Goal: Check status: Check status

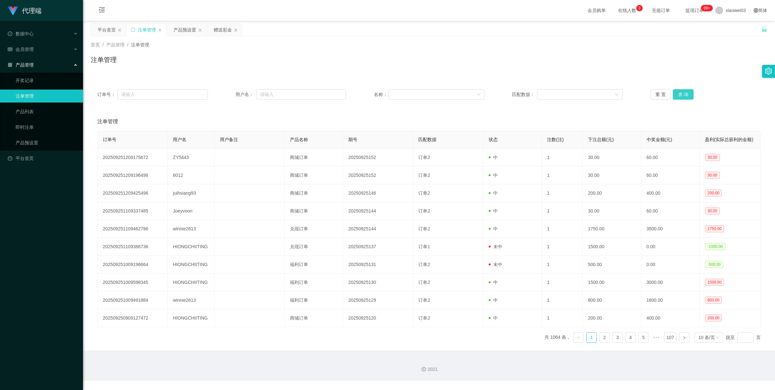
click at [232, 92] on button "查 询" at bounding box center [683, 94] width 21 height 10
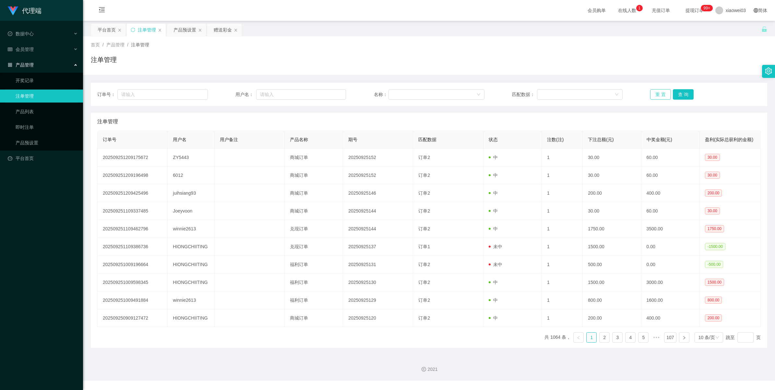
click at [660, 94] on button "重 置" at bounding box center [660, 94] width 21 height 10
click at [680, 95] on button "查 询" at bounding box center [683, 94] width 21 height 10
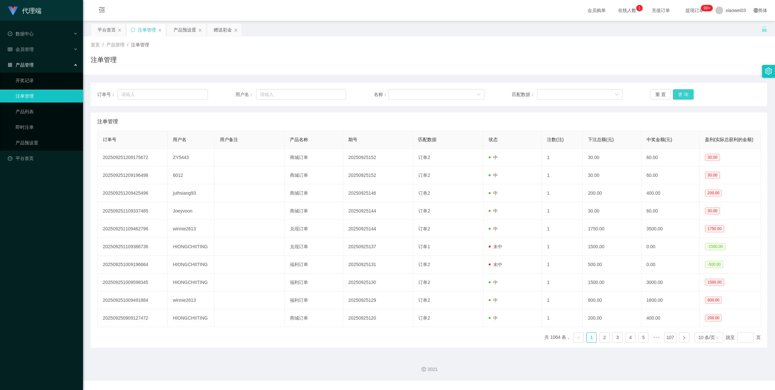
click at [680, 95] on button "查 询" at bounding box center [683, 94] width 21 height 10
click at [675, 93] on button "查 询" at bounding box center [683, 94] width 21 height 10
click at [676, 94] on button "查 询" at bounding box center [683, 94] width 21 height 10
click at [665, 96] on button "重 置" at bounding box center [660, 94] width 21 height 10
click at [669, 96] on div "重 置 查 询" at bounding box center [705, 94] width 111 height 10
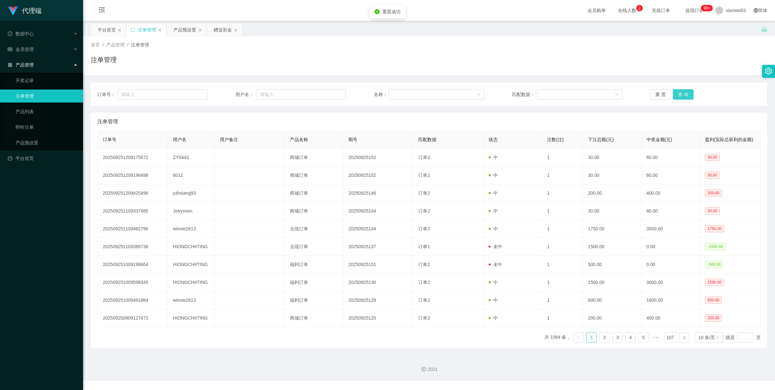
click at [673, 96] on button "查 询" at bounding box center [683, 94] width 21 height 10
click at [675, 95] on button "查 询" at bounding box center [683, 94] width 21 height 10
click at [679, 95] on button "查 询" at bounding box center [683, 94] width 21 height 10
click at [680, 95] on button "查 询" at bounding box center [683, 94] width 21 height 10
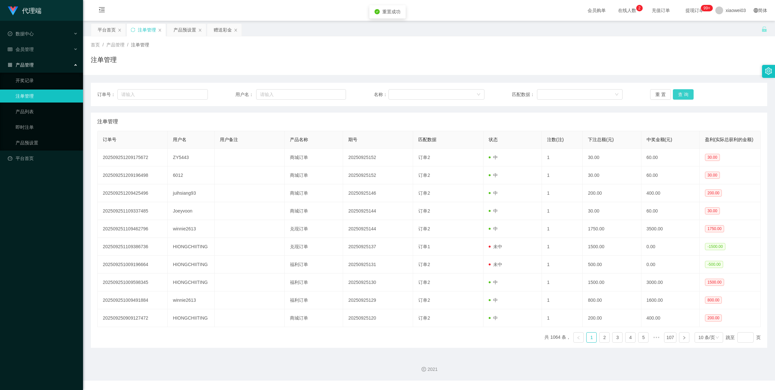
click at [680, 95] on button "查 询" at bounding box center [683, 94] width 21 height 10
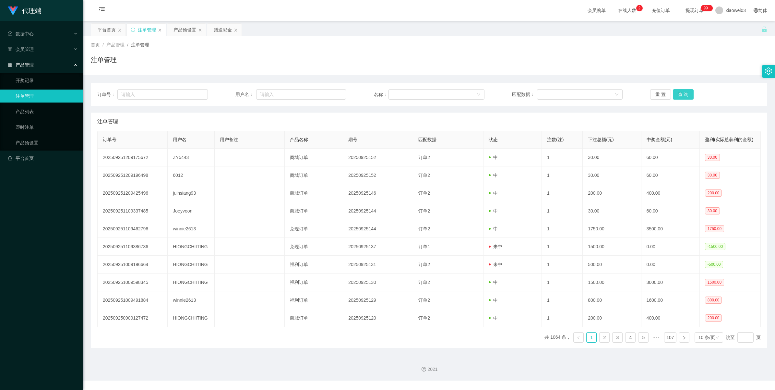
click at [680, 95] on button "查 询" at bounding box center [683, 94] width 21 height 10
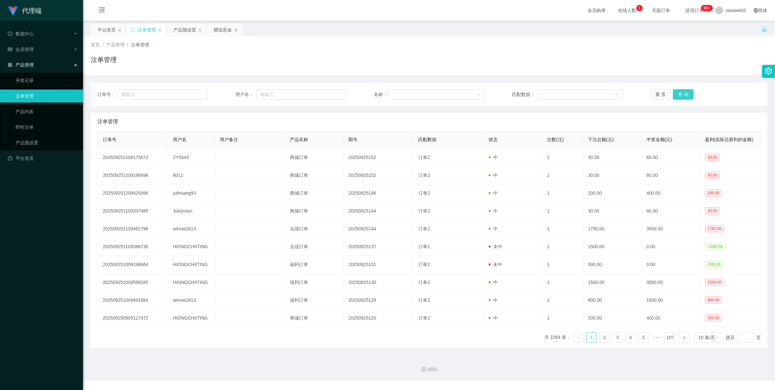
click at [685, 94] on button "查 询" at bounding box center [683, 94] width 21 height 10
click at [688, 93] on button "查 询" at bounding box center [683, 94] width 21 height 10
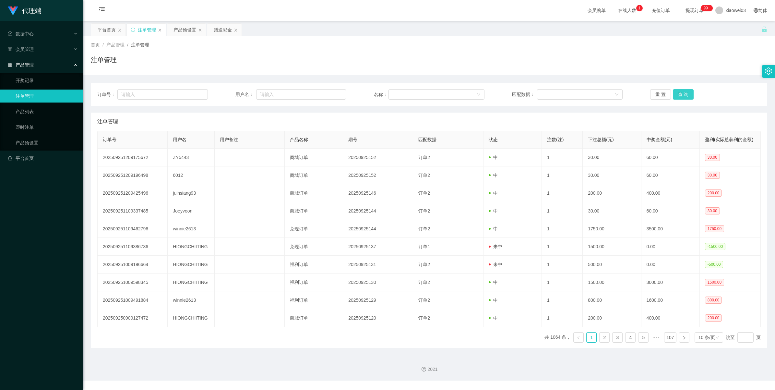
click at [686, 93] on button "查 询" at bounding box center [683, 94] width 21 height 10
click at [681, 95] on button "查 询" at bounding box center [683, 94] width 21 height 10
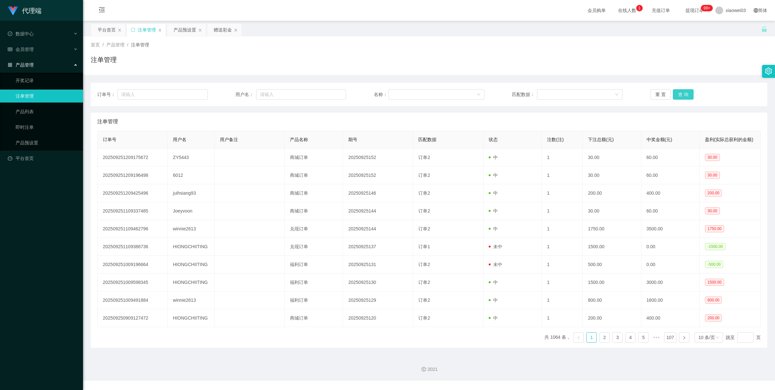
click at [681, 95] on button "查 询" at bounding box center [683, 94] width 21 height 10
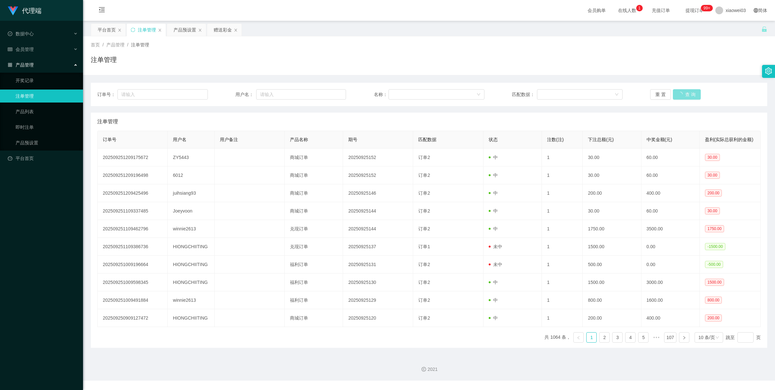
click at [681, 95] on button "查 询" at bounding box center [687, 94] width 28 height 10
click at [681, 95] on button "查 询" at bounding box center [683, 94] width 21 height 10
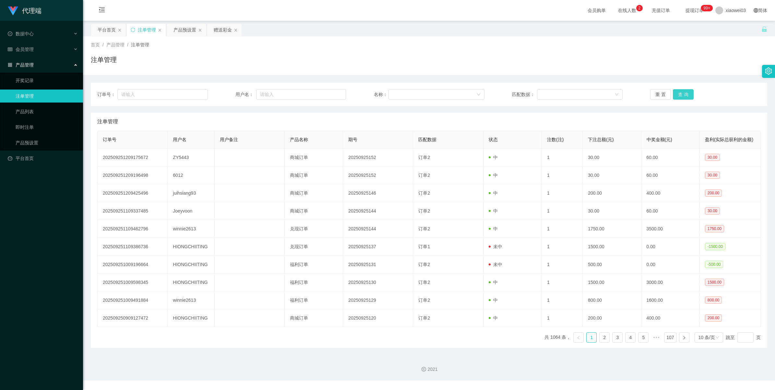
click at [681, 95] on button "查 询" at bounding box center [683, 94] width 21 height 10
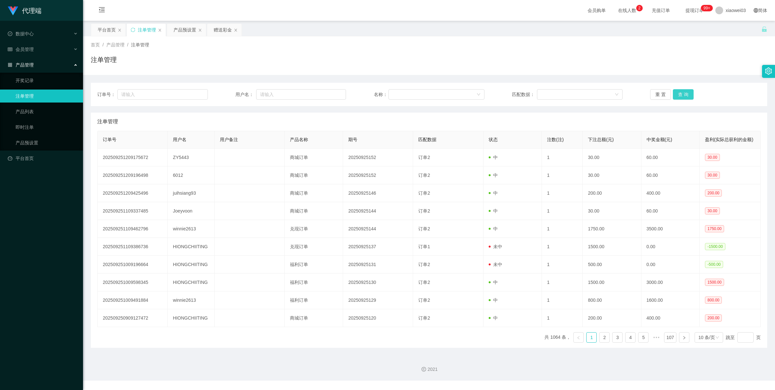
click at [681, 95] on button "查 询" at bounding box center [683, 94] width 21 height 10
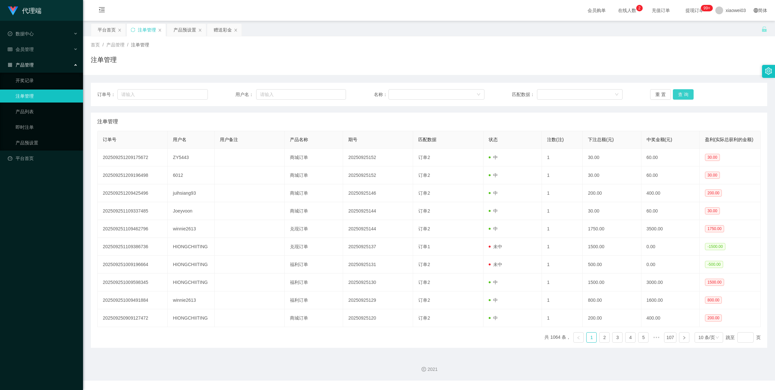
click at [681, 95] on button "查 询" at bounding box center [683, 94] width 21 height 10
click at [654, 93] on button "重 置" at bounding box center [660, 94] width 21 height 10
click at [673, 96] on button "查 询" at bounding box center [683, 94] width 21 height 10
click at [682, 93] on button "查 询" at bounding box center [683, 94] width 21 height 10
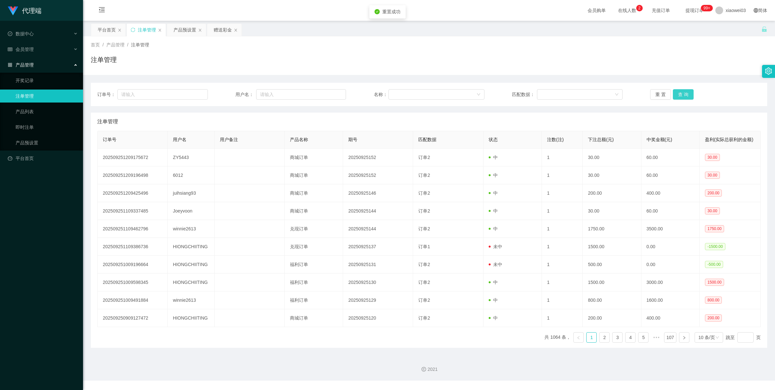
click at [683, 93] on button "查 询" at bounding box center [683, 94] width 21 height 10
click at [685, 91] on button "查 询" at bounding box center [683, 94] width 21 height 10
click at [676, 92] on button "查 询" at bounding box center [683, 94] width 21 height 10
click at [663, 93] on button "重 置" at bounding box center [660, 94] width 21 height 10
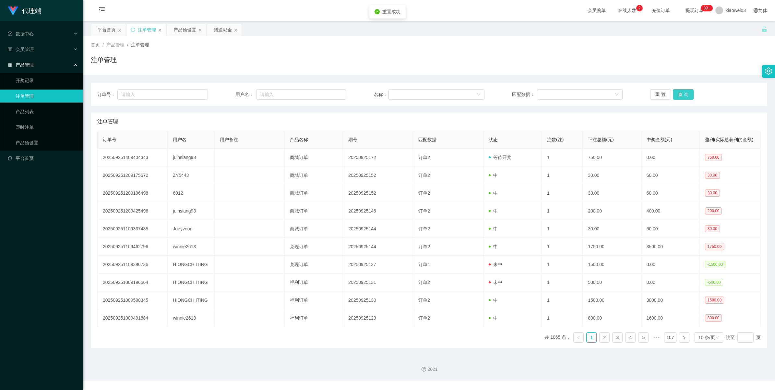
click at [680, 94] on button "查 询" at bounding box center [683, 94] width 21 height 10
click at [679, 95] on button "查 询" at bounding box center [683, 94] width 21 height 10
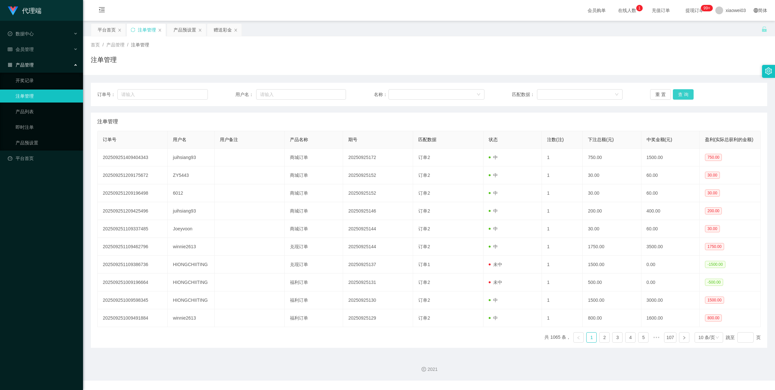
click at [679, 95] on button "查 询" at bounding box center [683, 94] width 21 height 10
click at [44, 49] on div "会员管理" at bounding box center [41, 49] width 83 height 13
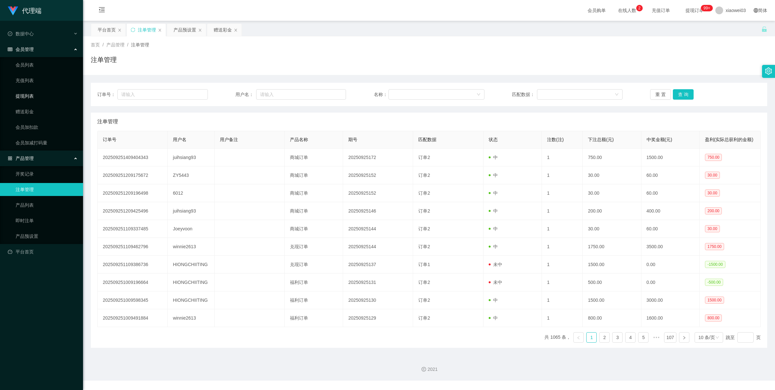
click at [43, 93] on link "提现列表" at bounding box center [47, 96] width 62 height 13
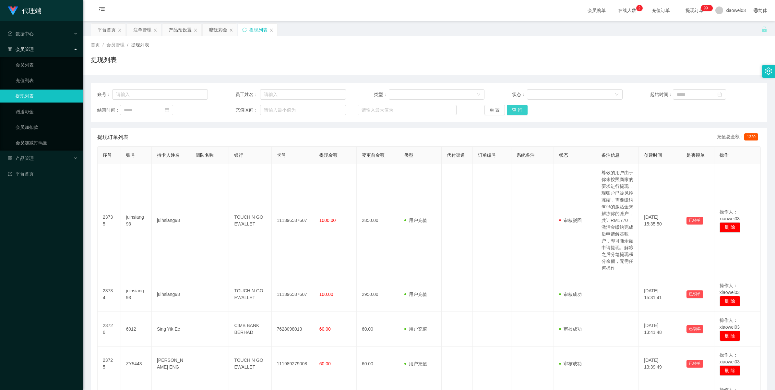
click at [519, 105] on button "查 询" at bounding box center [517, 110] width 21 height 10
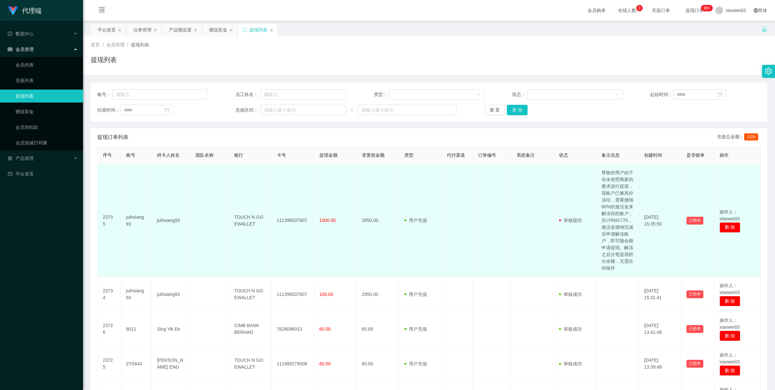
click at [610, 211] on td "尊敬的用户由于你未按照商家的要求进行提现，现账户已被风控冻结，需要缴纳60%的激活金来解冻你的账户，共计RM1770，激活金缴纳完成后申请解冻账户，即可随余额…" at bounding box center [617, 220] width 42 height 113
click at [609, 213] on td "尊敬的用户由于你未按照商家的要求进行提现，现账户已被风控冻结，需要缴纳60%的激活金来解冻你的账户，共计RM1770，激活金缴纳完成后申请解冻账户，即可随余额…" at bounding box center [617, 220] width 42 height 113
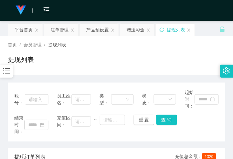
click at [25, 61] on h1 "提现列表" at bounding box center [21, 60] width 26 height 10
